Goal: Register for event/course

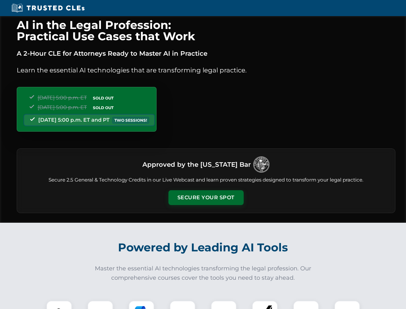
click at [206, 197] on button "Secure Your Spot" at bounding box center [205, 197] width 75 height 15
click at [59, 304] on img at bounding box center [59, 313] width 19 height 19
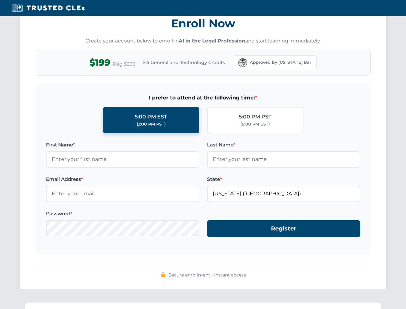
scroll to position [631, 0]
